Goal: Task Accomplishment & Management: Manage account settings

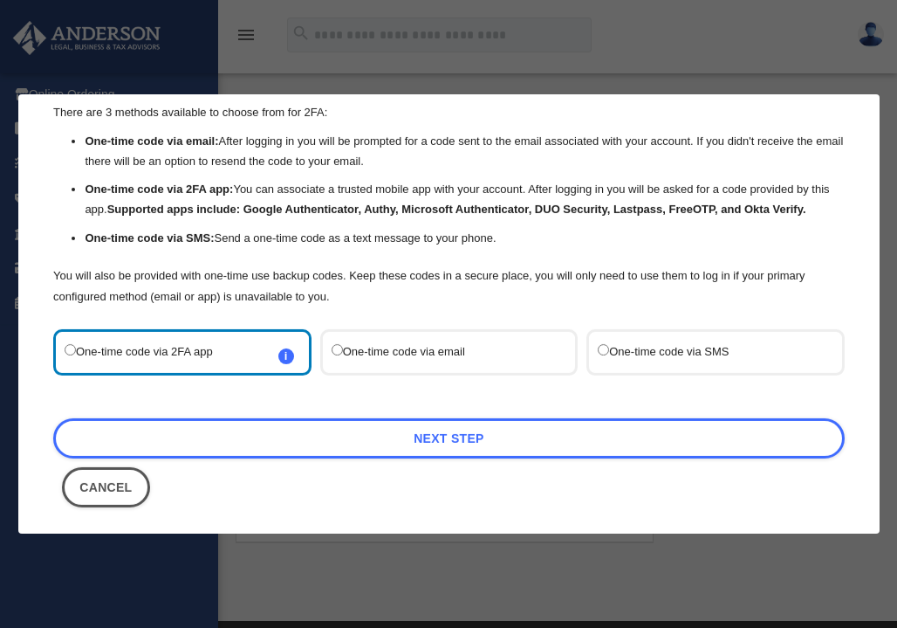
scroll to position [68, 0]
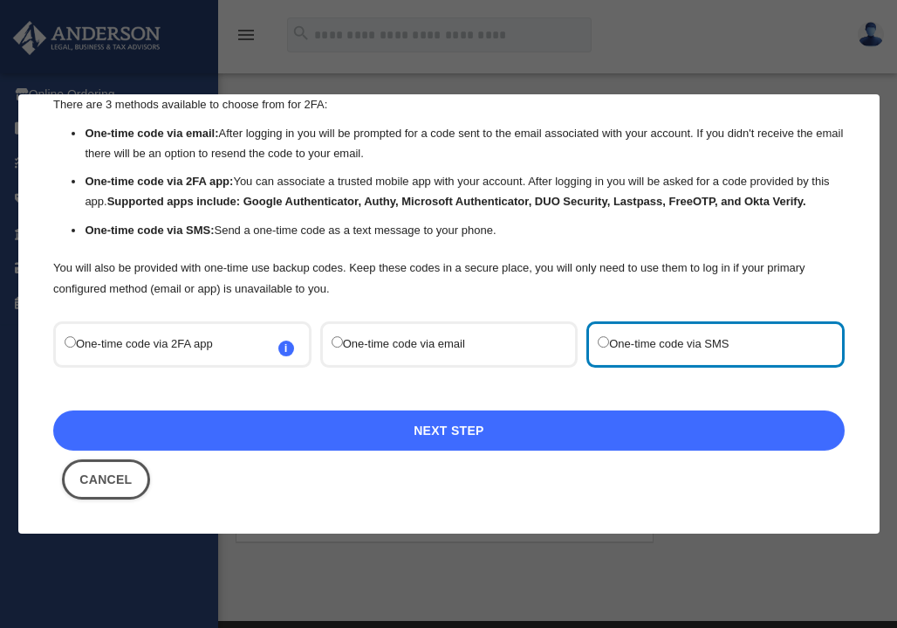
click at [424, 427] on link "Next Step" at bounding box center [449, 430] width 792 height 40
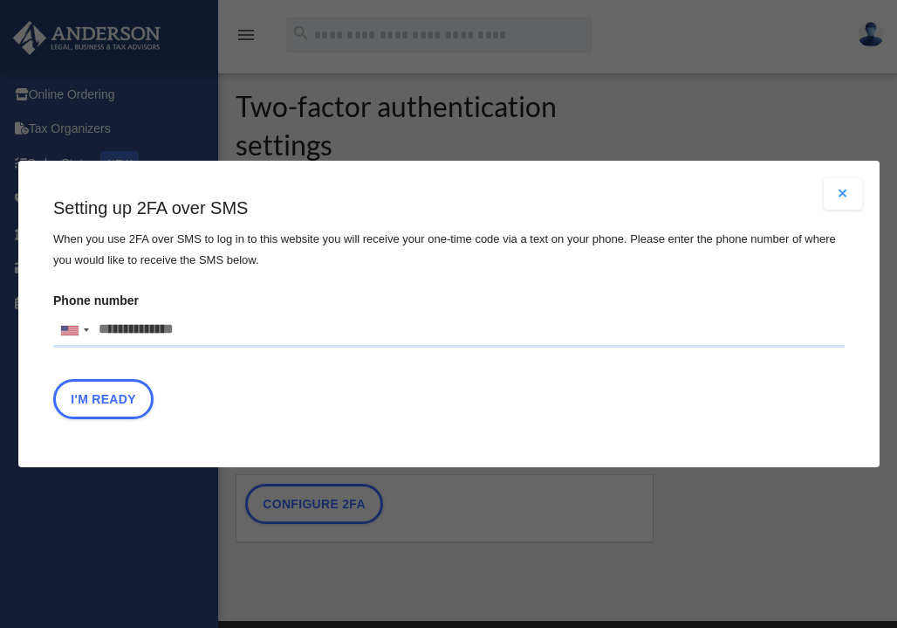
click at [177, 328] on input "Phone number United States +1 United Kingdom +44 Afghanistan (‫افغانستان‬‎) +93…" at bounding box center [449, 329] width 792 height 35
type input "**********"
click at [110, 401] on button "I'm Ready" at bounding box center [103, 399] width 100 height 40
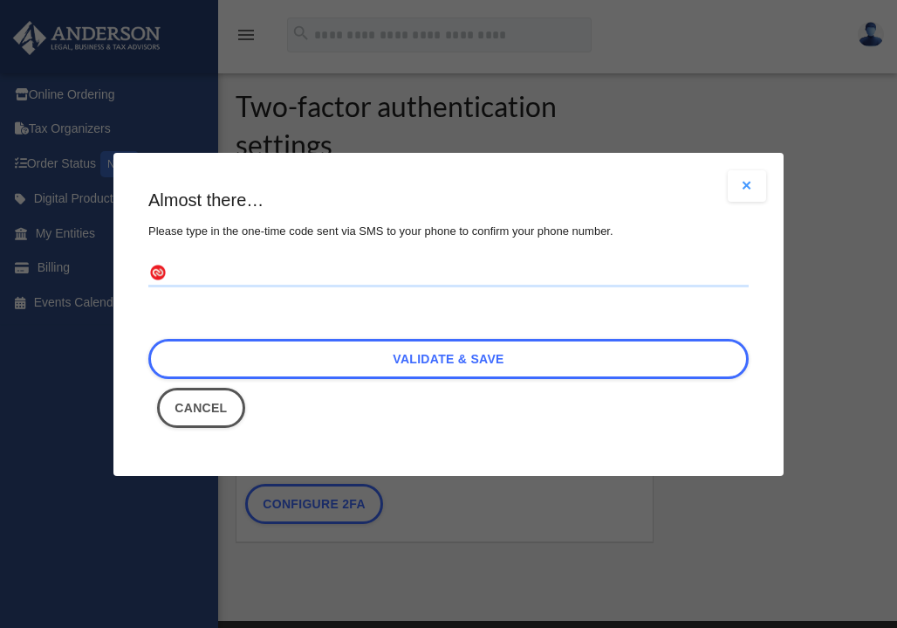
click at [207, 271] on input "text" at bounding box center [448, 273] width 601 height 28
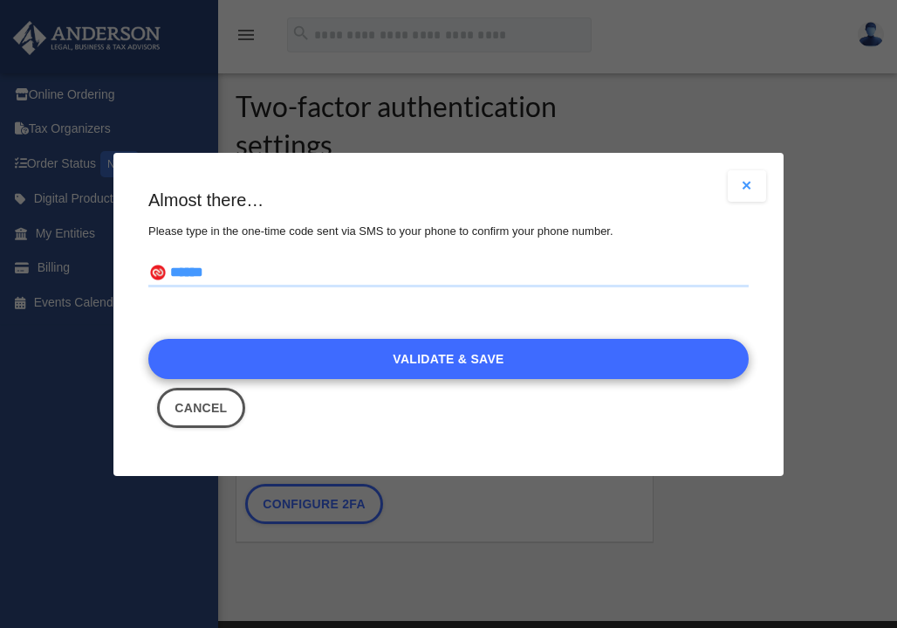
type input "******"
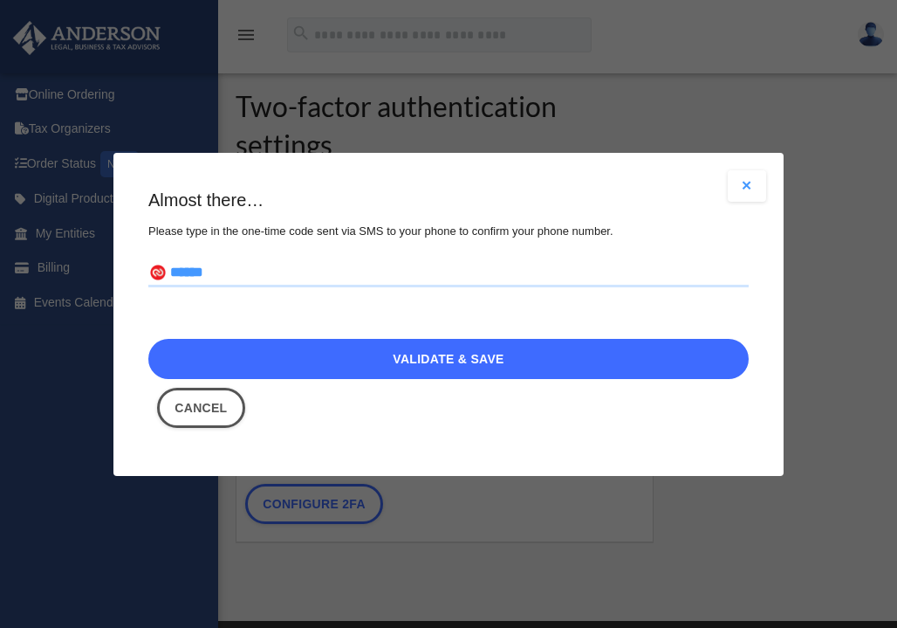
click at [460, 352] on link "Validate & Save" at bounding box center [448, 359] width 601 height 40
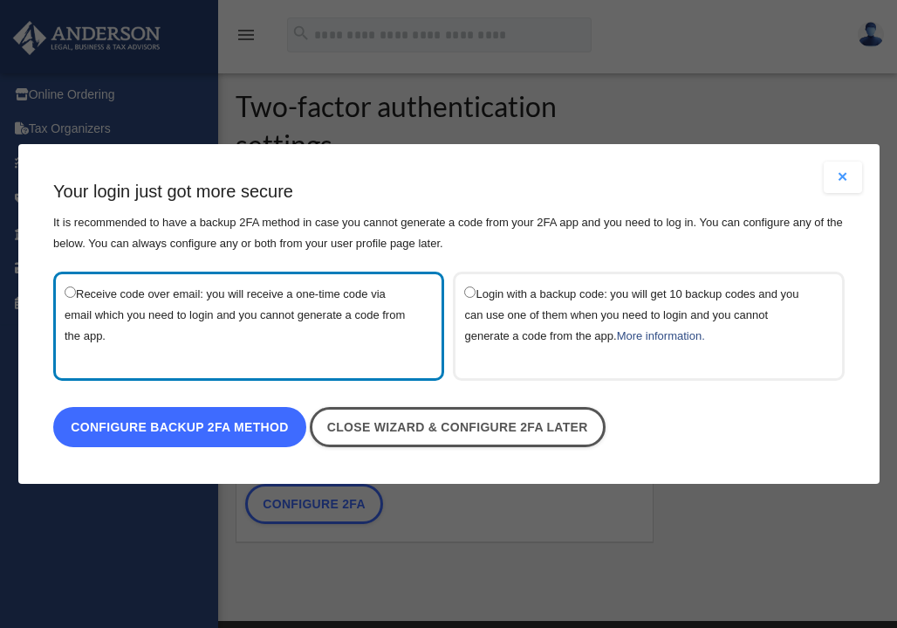
click at [200, 427] on link "Configure backup 2FA method" at bounding box center [179, 427] width 253 height 40
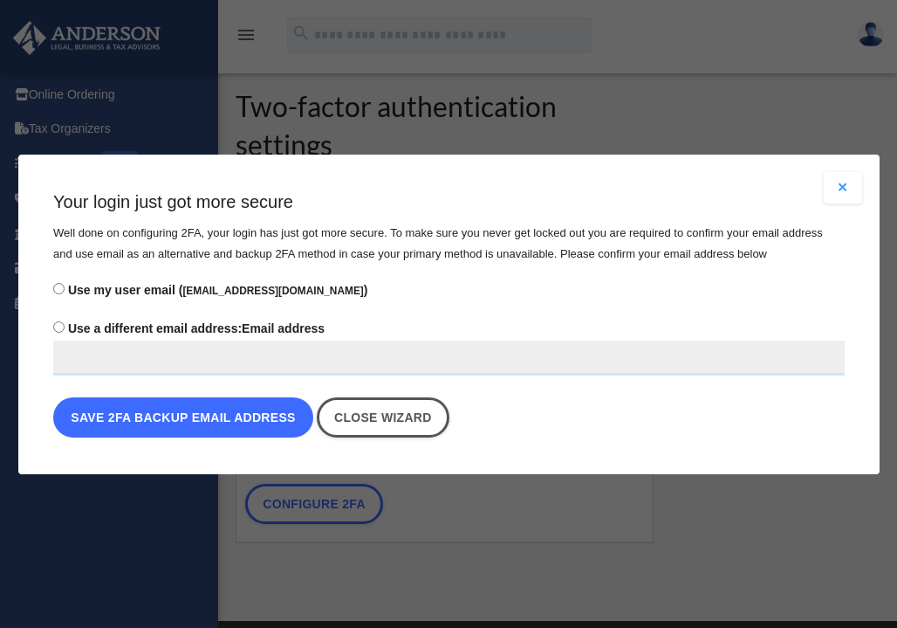
click at [229, 416] on button "Save 2FA backup email address" at bounding box center [183, 417] width 260 height 40
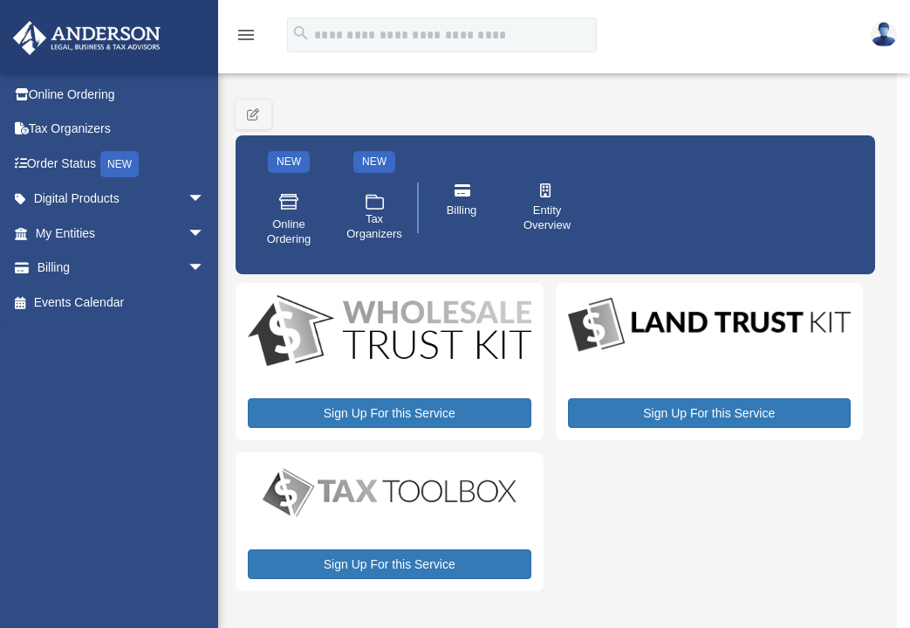
click at [415, 333] on img at bounding box center [390, 332] width 284 height 75
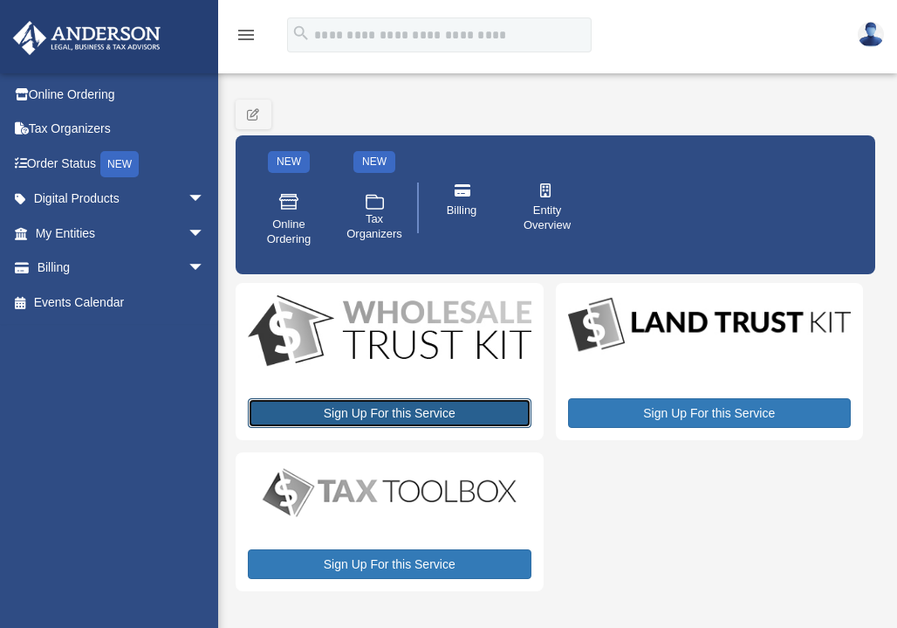
click at [369, 411] on link "Sign Up For this Service" at bounding box center [390, 413] width 284 height 30
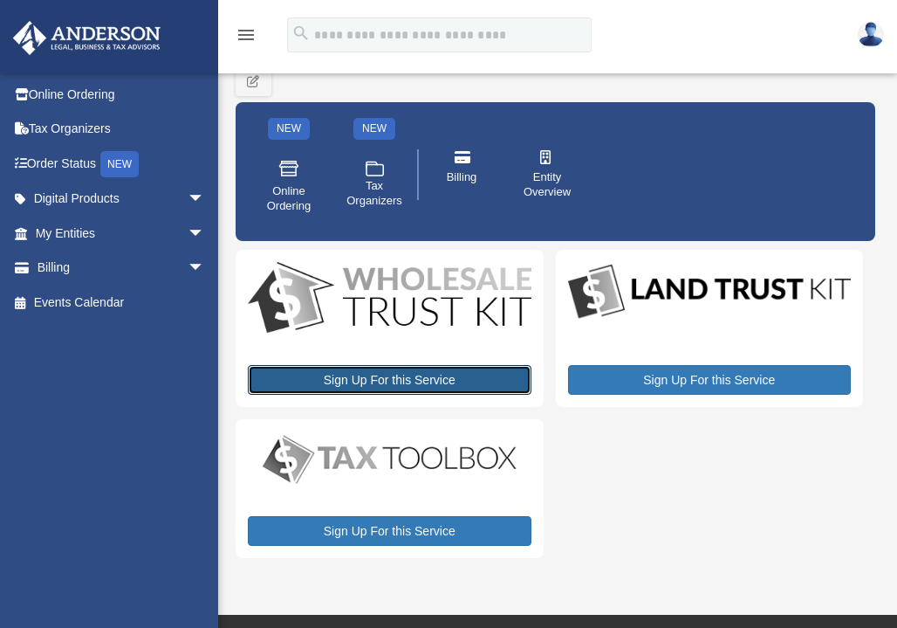
scroll to position [218, 0]
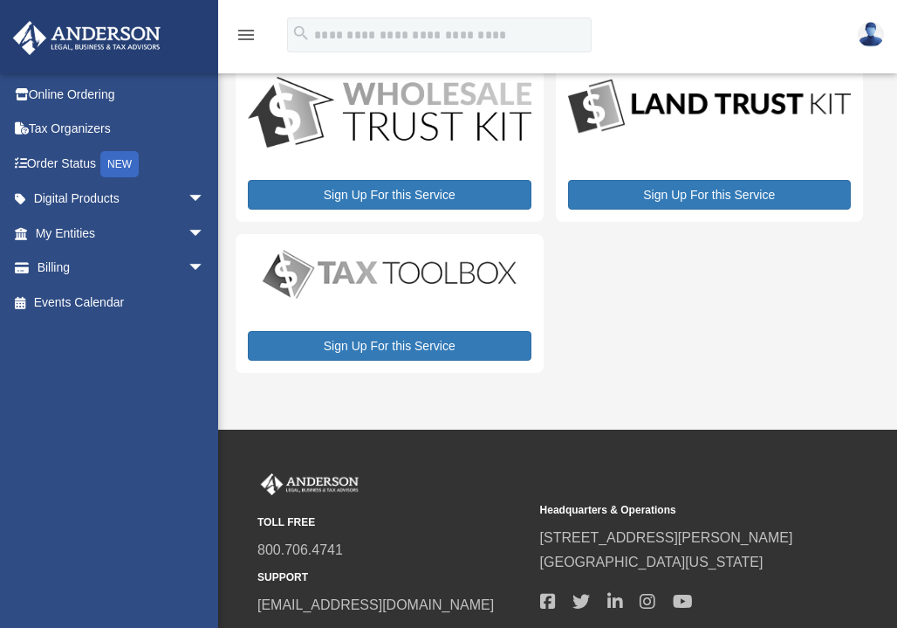
click at [400, 282] on img at bounding box center [390, 274] width 284 height 57
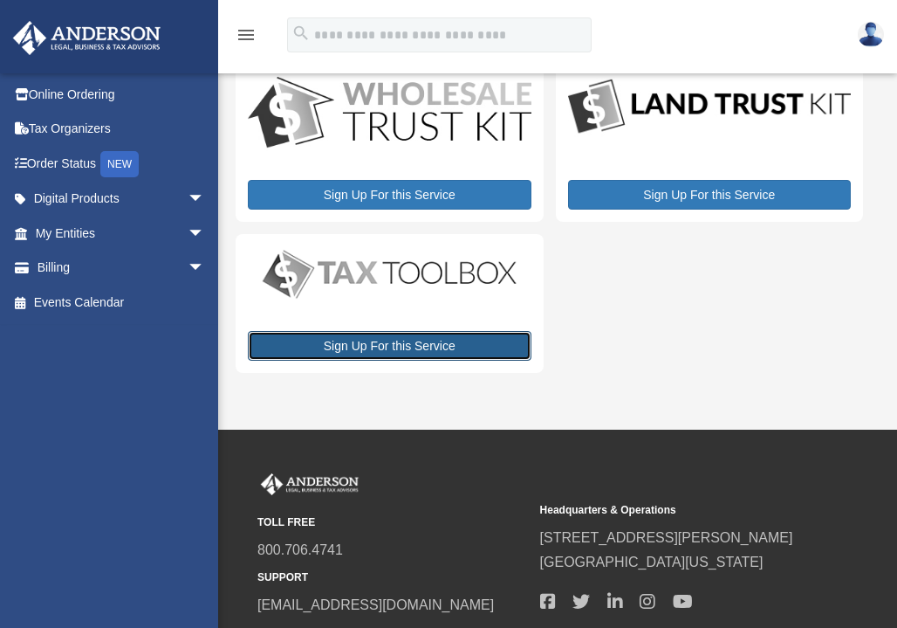
click at [381, 348] on link "Sign Up For this Service" at bounding box center [390, 346] width 284 height 30
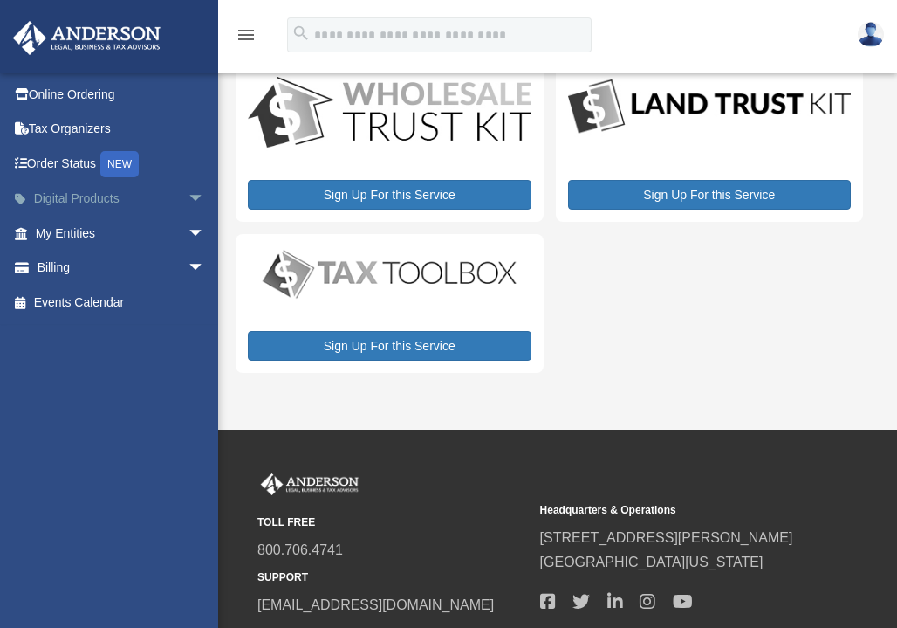
click at [188, 196] on span "arrow_drop_down" at bounding box center [205, 200] width 35 height 36
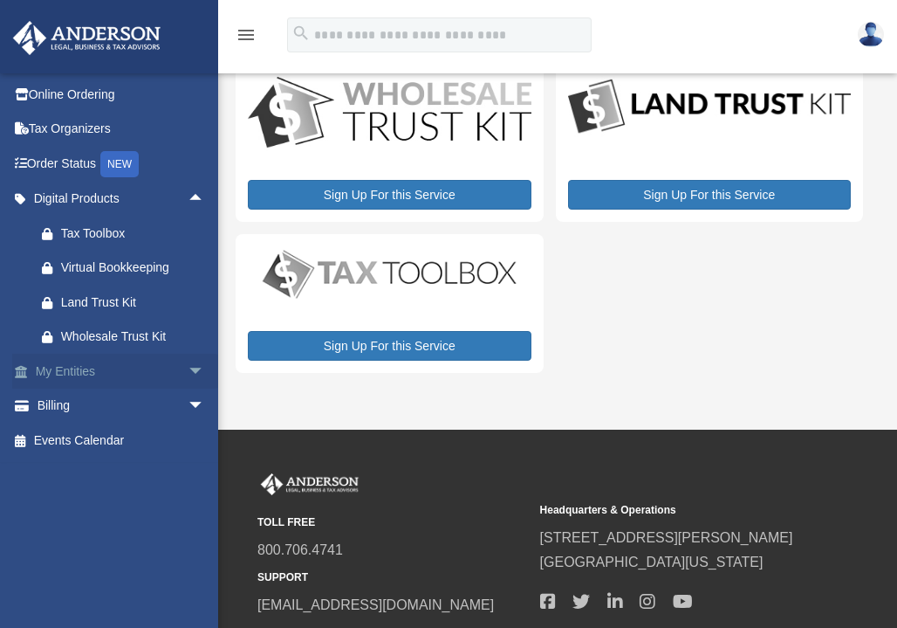
click at [188, 368] on span "arrow_drop_down" at bounding box center [205, 371] width 35 height 36
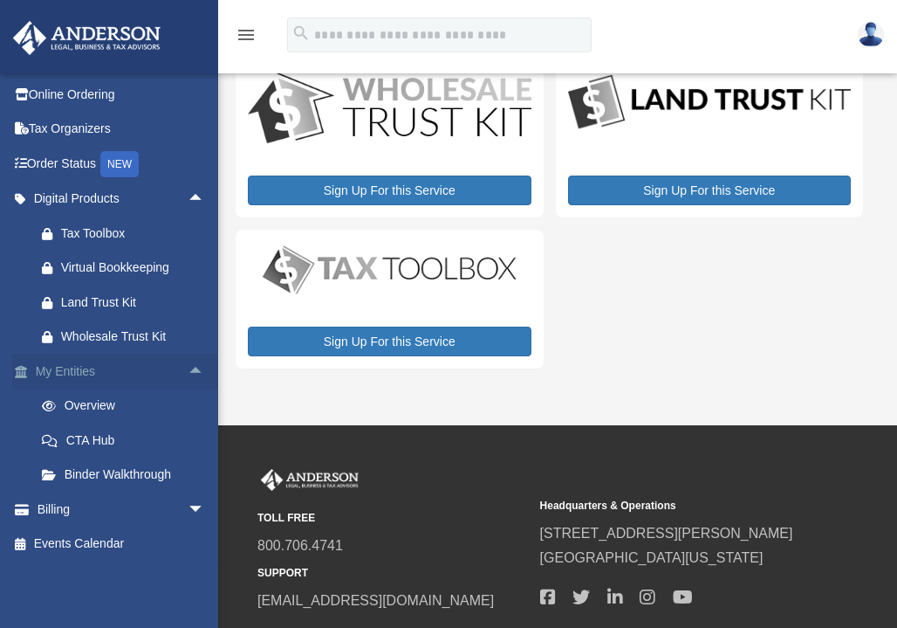
scroll to position [249, 0]
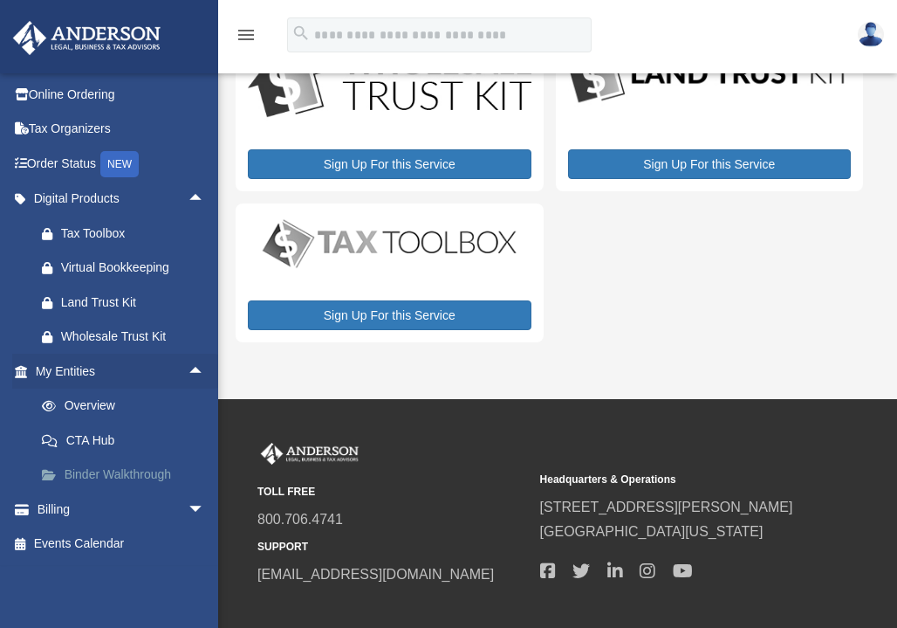
click at [144, 475] on link "Binder Walkthrough" at bounding box center [127, 474] width 207 height 35
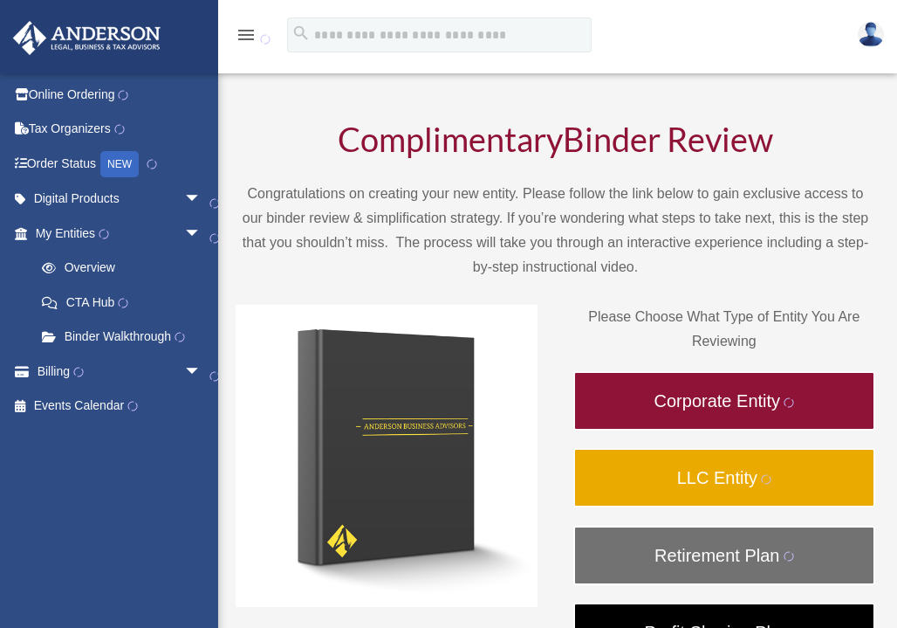
scroll to position [238, 0]
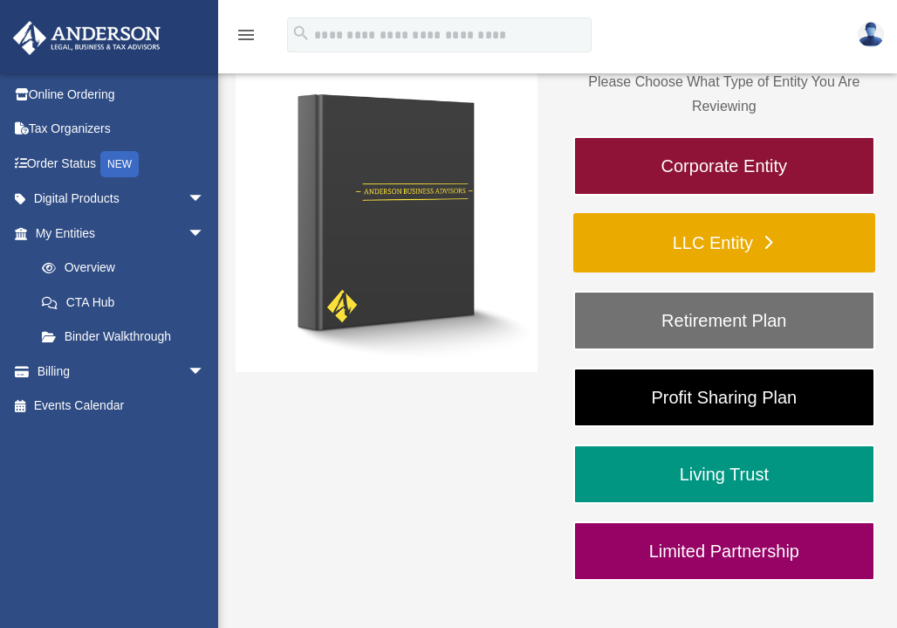
click at [723, 249] on link "LLC Entity" at bounding box center [724, 242] width 302 height 59
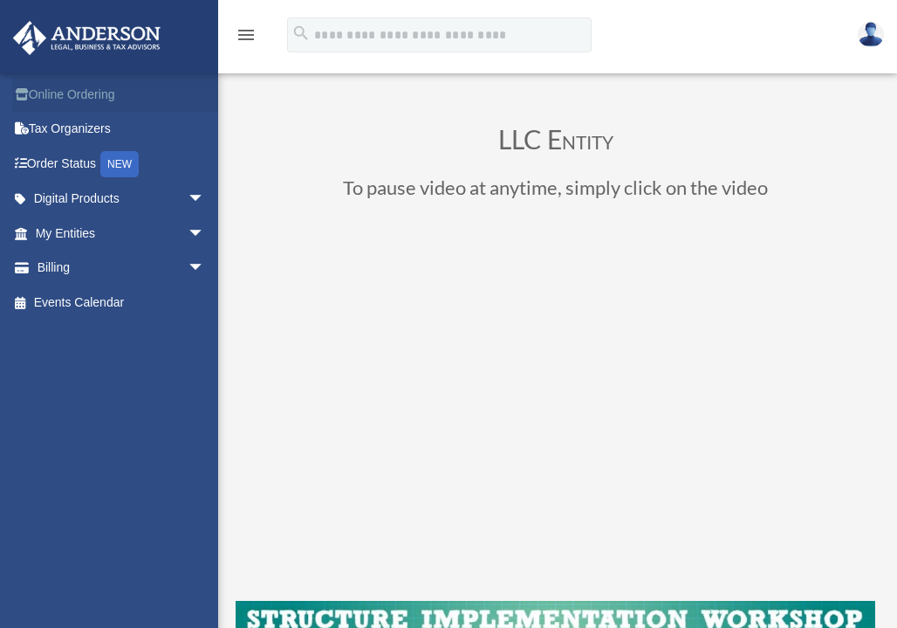
click at [106, 99] on link "Online Ordering" at bounding box center [121, 94] width 219 height 35
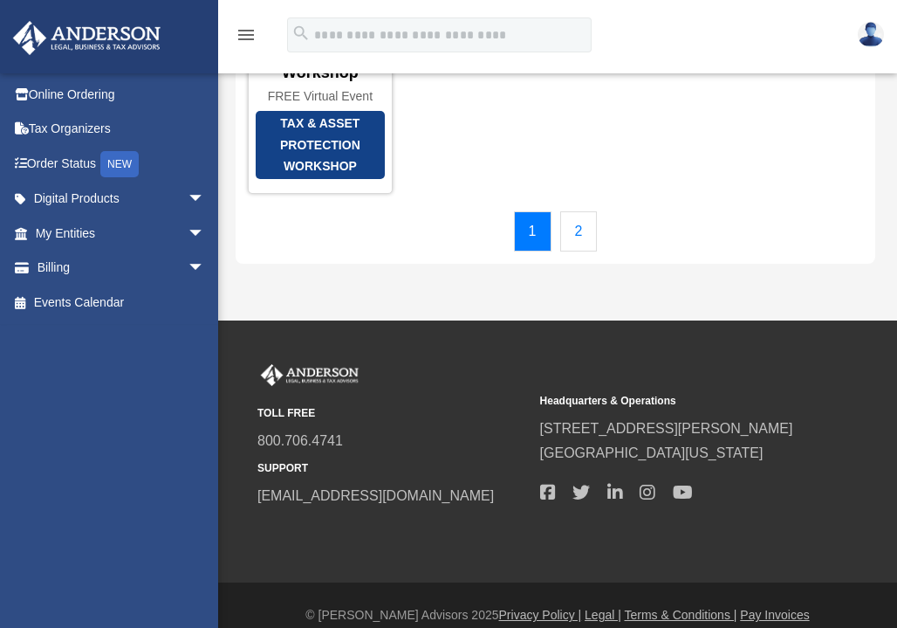
scroll to position [484, 0]
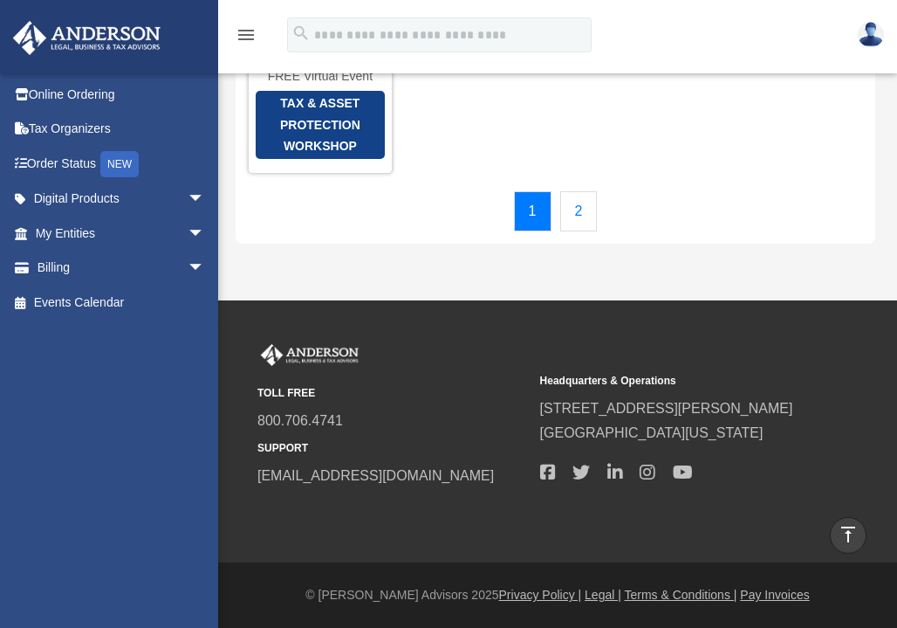
click at [575, 215] on link "2" at bounding box center [579, 211] width 38 height 40
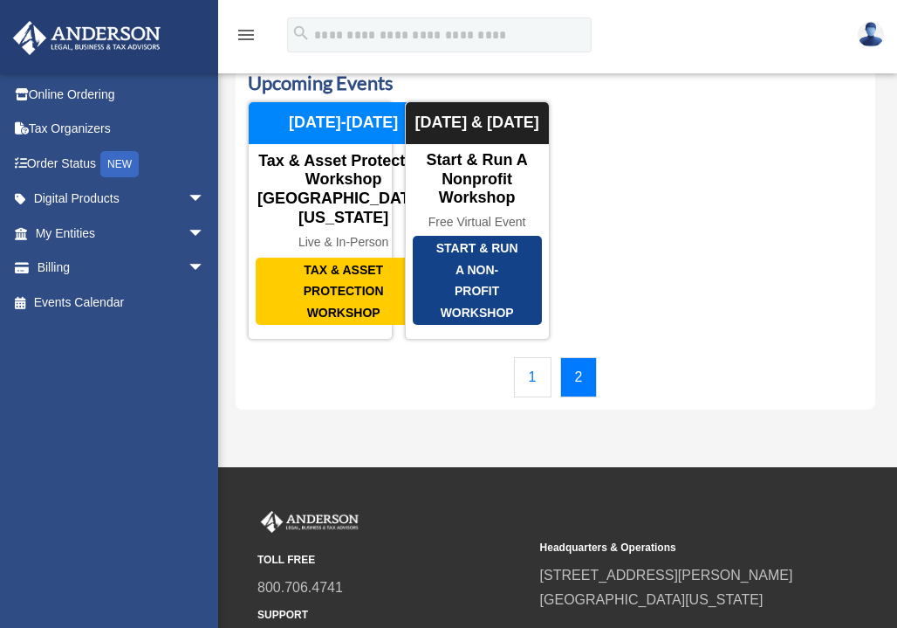
scroll to position [0, 0]
